Goal: Navigation & Orientation: Find specific page/section

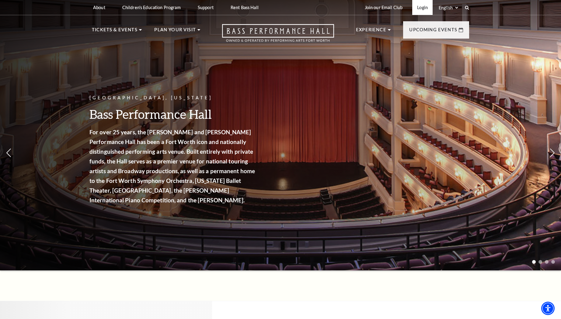
click at [423, 6] on link "Login" at bounding box center [422, 7] width 20 height 15
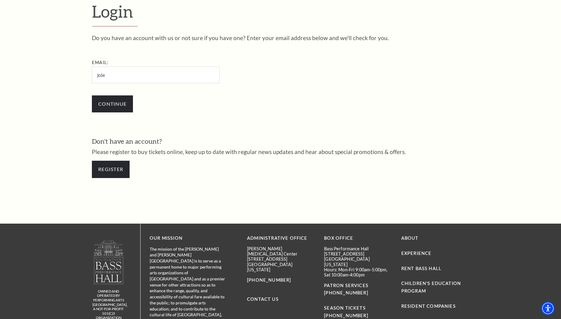
scroll to position [200, 0]
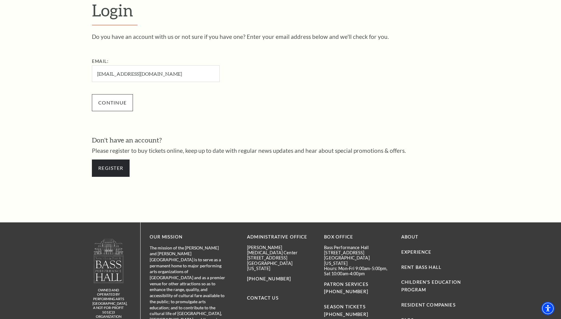
type input "joleneosborn47@gmail.com"
click at [111, 100] on input "Continue" at bounding box center [112, 102] width 41 height 17
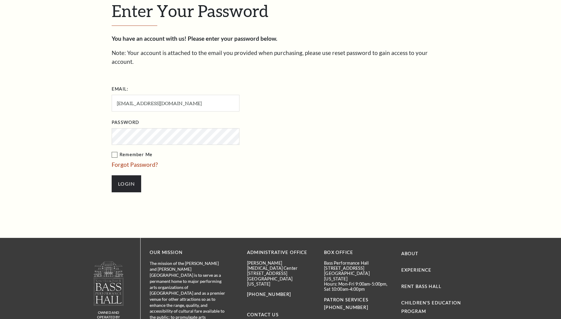
scroll to position [206, 0]
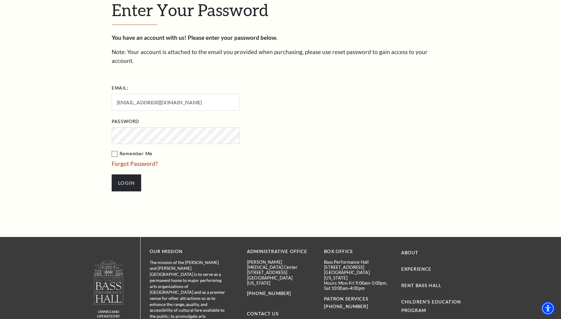
click at [112, 150] on label "Remember Me" at bounding box center [206, 154] width 189 height 8
click at [0, 0] on input "Remember Me" at bounding box center [0, 0] width 0 height 0
click at [130, 175] on input "Login" at bounding box center [127, 183] width 30 height 17
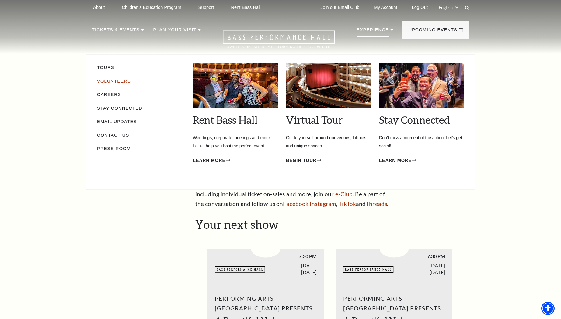
click at [122, 81] on link "Volunteers" at bounding box center [114, 81] width 34 height 5
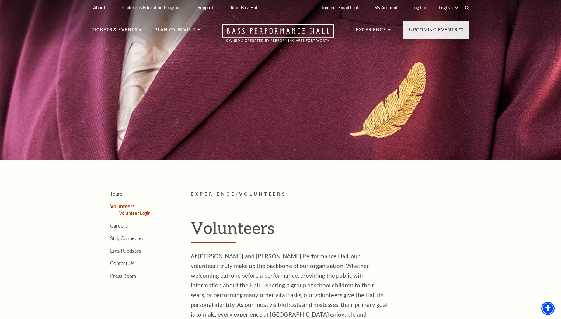
click at [134, 212] on link "Volunteer Login" at bounding box center [134, 213] width 31 height 5
